Goal: Find specific page/section: Find specific page/section

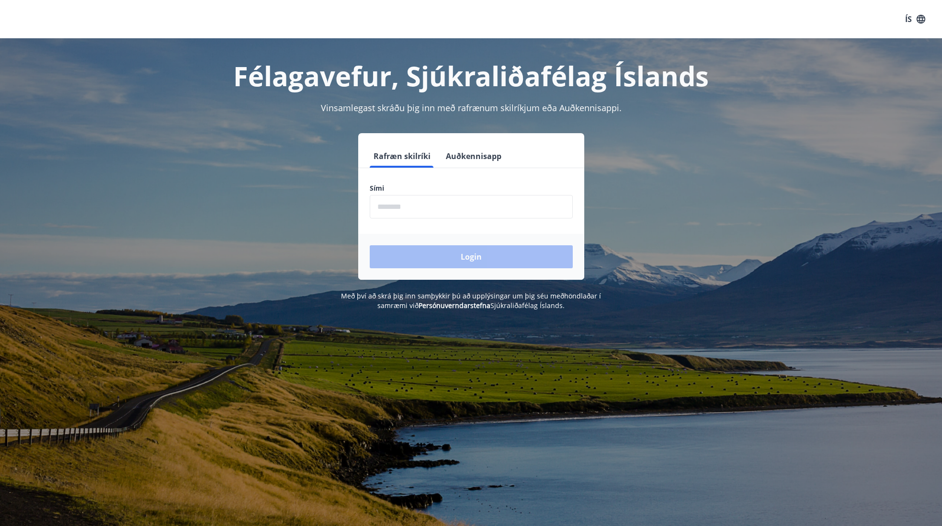
click at [414, 207] on input "phone" at bounding box center [471, 206] width 203 height 23
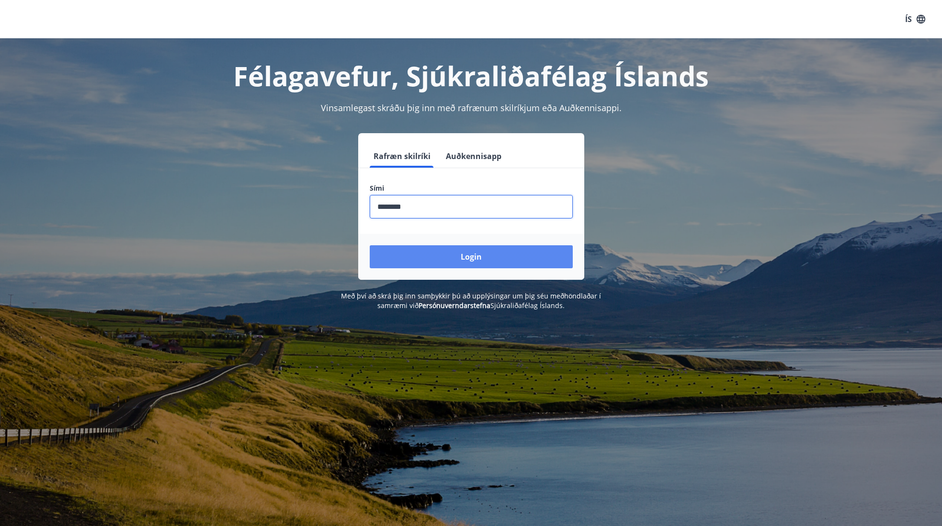
type input "********"
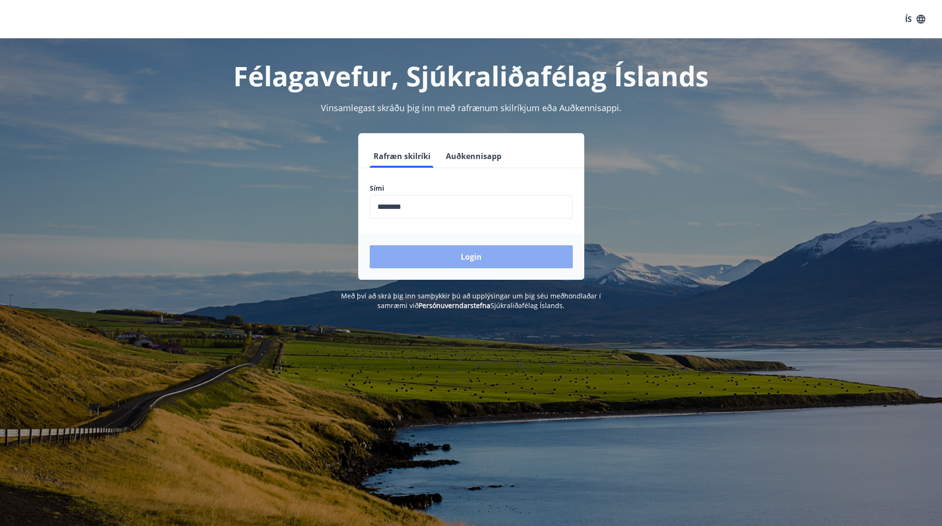
click at [474, 255] on button "Login" at bounding box center [471, 256] width 203 height 23
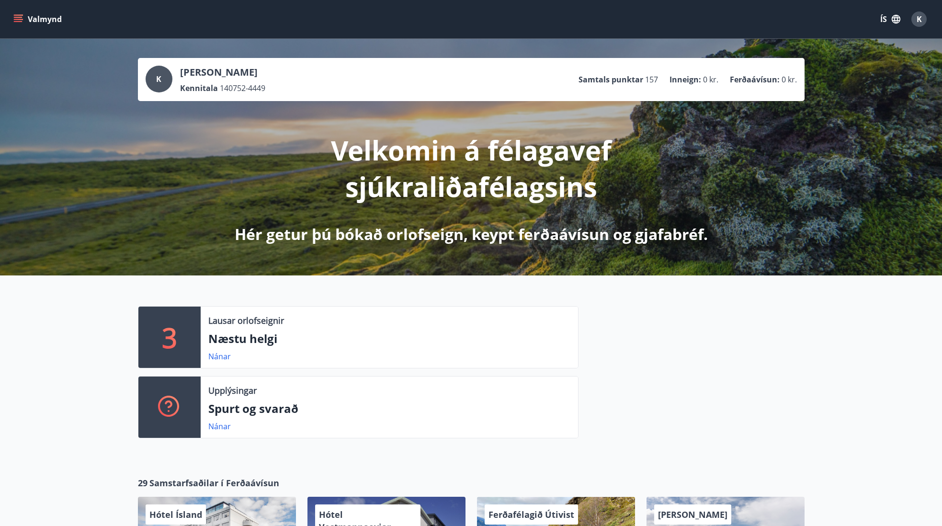
click at [921, 18] on span "K" at bounding box center [919, 19] width 5 height 11
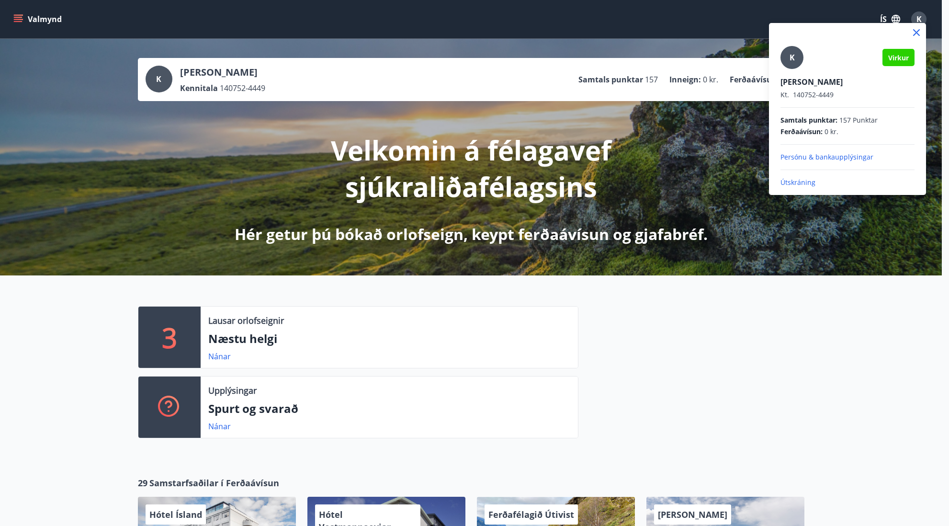
click at [845, 374] on div at bounding box center [474, 263] width 949 height 526
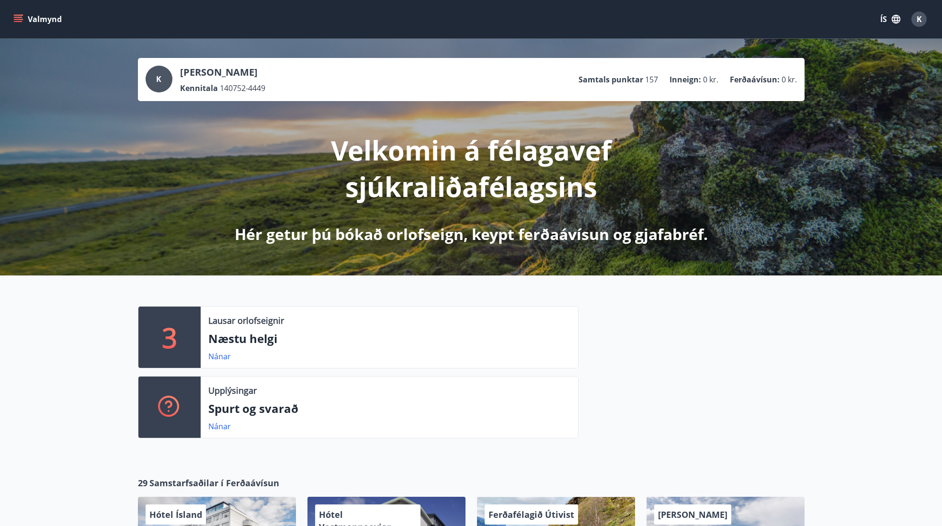
click at [19, 18] on icon "menu" at bounding box center [18, 19] width 10 height 10
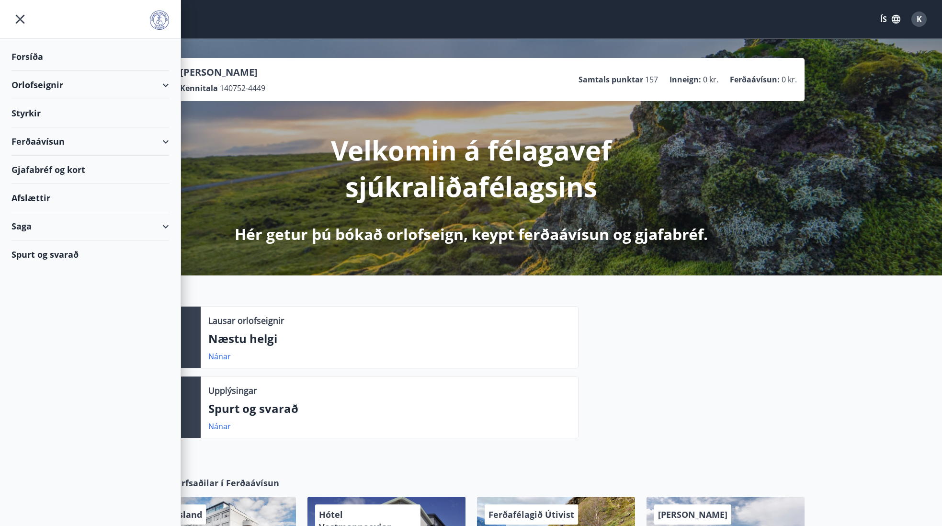
click at [60, 168] on div "Gjafabréf og kort" at bounding box center [90, 170] width 158 height 28
